Goal: Navigation & Orientation: Find specific page/section

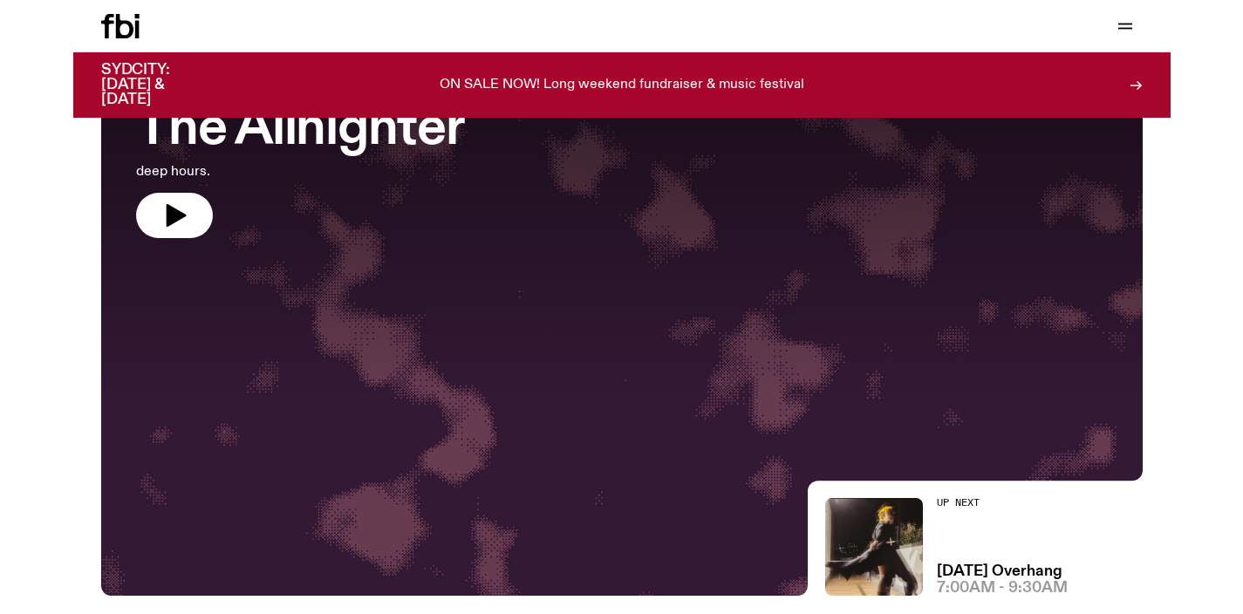
scroll to position [143, 0]
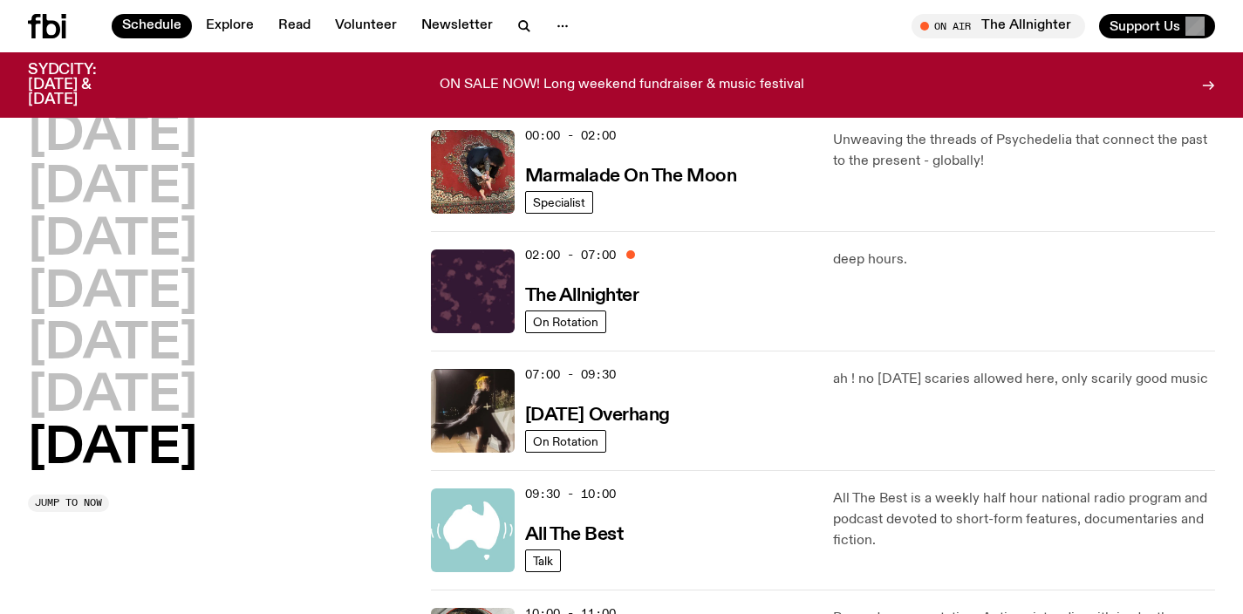
scroll to position [60, 0]
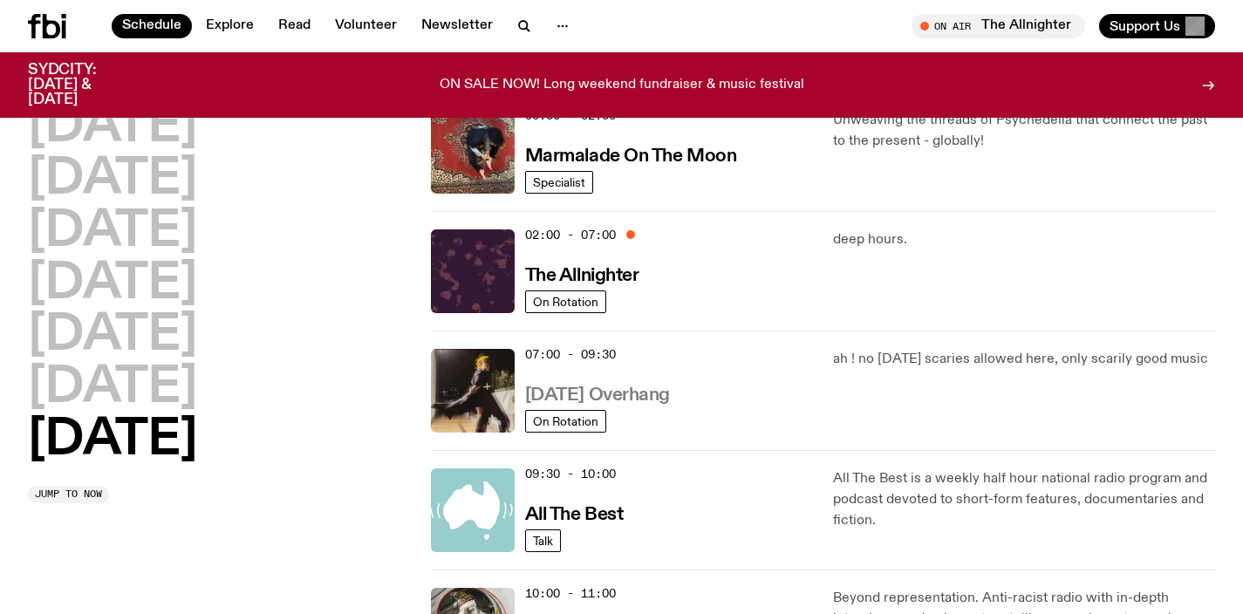
click at [668, 393] on h3 "[DATE] Overhang" at bounding box center [597, 395] width 145 height 18
